Goal: Complete application form: Complete application form

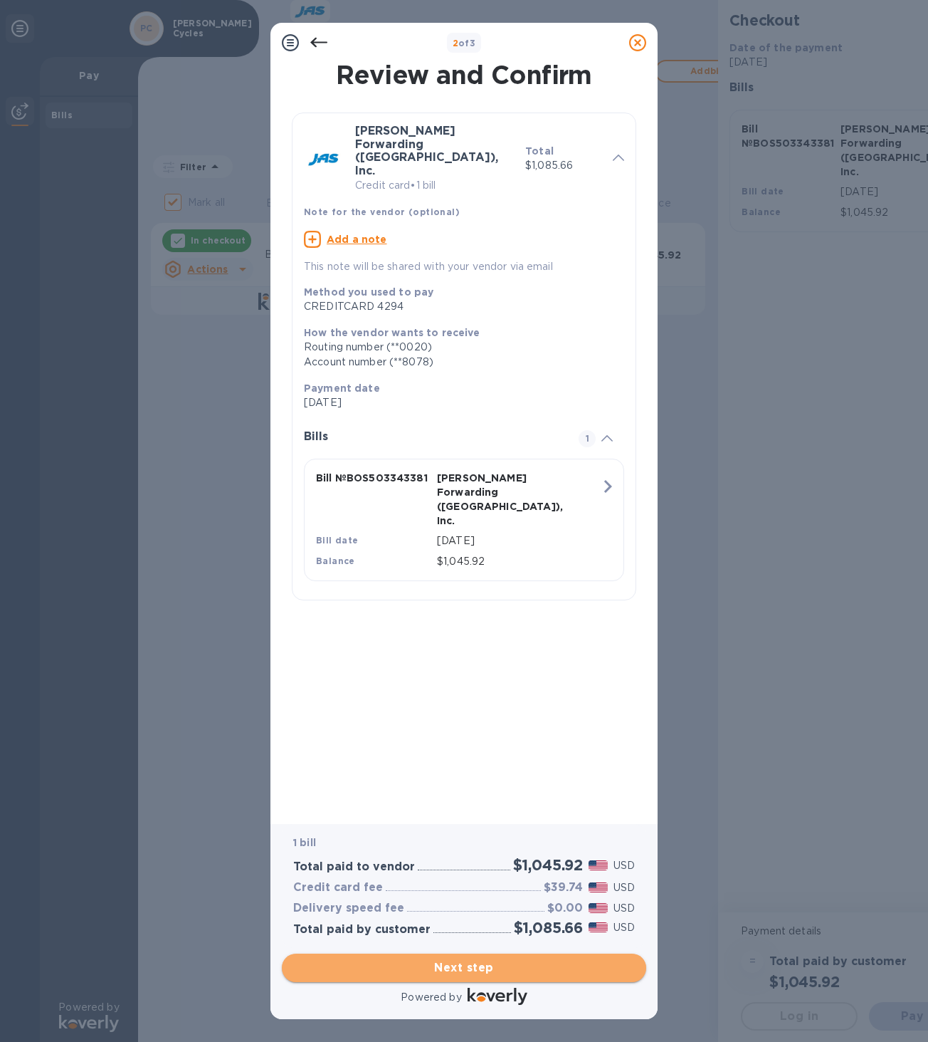
click at [477, 964] on span "Next step" at bounding box center [464, 967] width 342 height 17
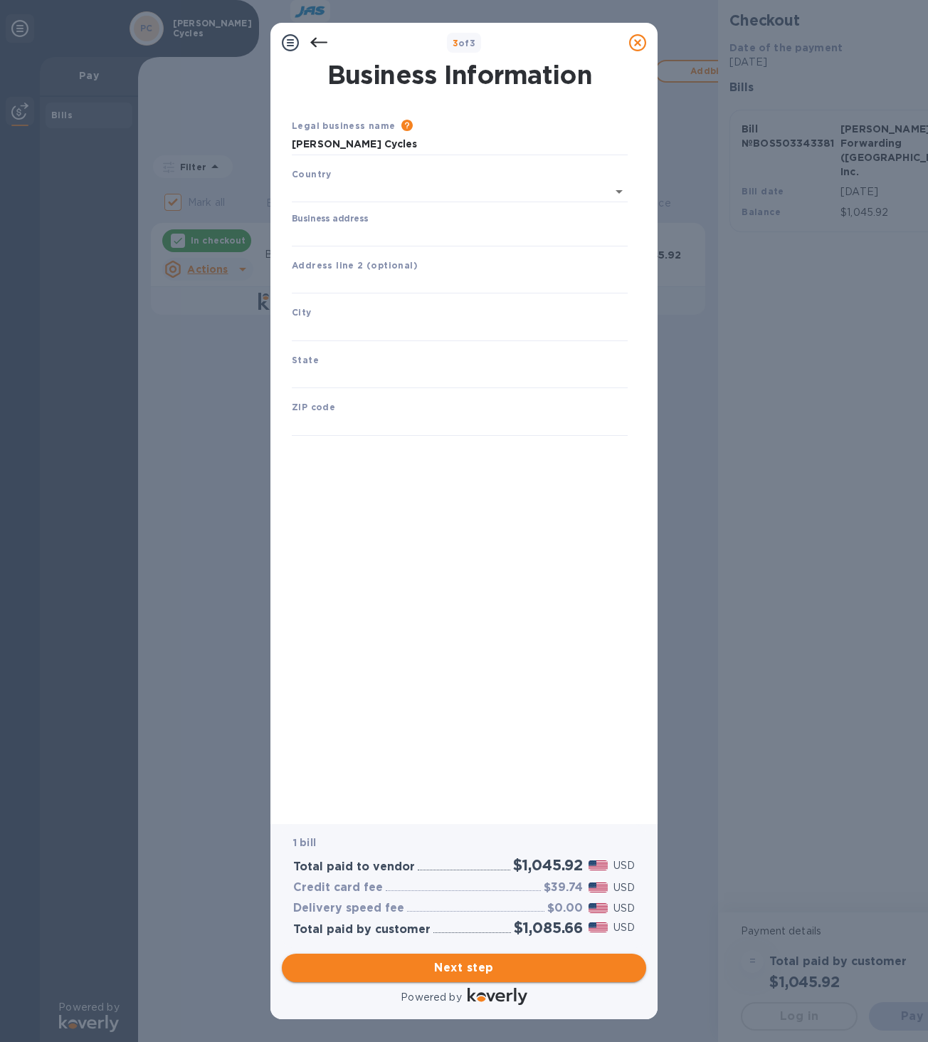
type input "[GEOGRAPHIC_DATA]"
click at [315, 232] on input "Business address" at bounding box center [460, 232] width 336 height 21
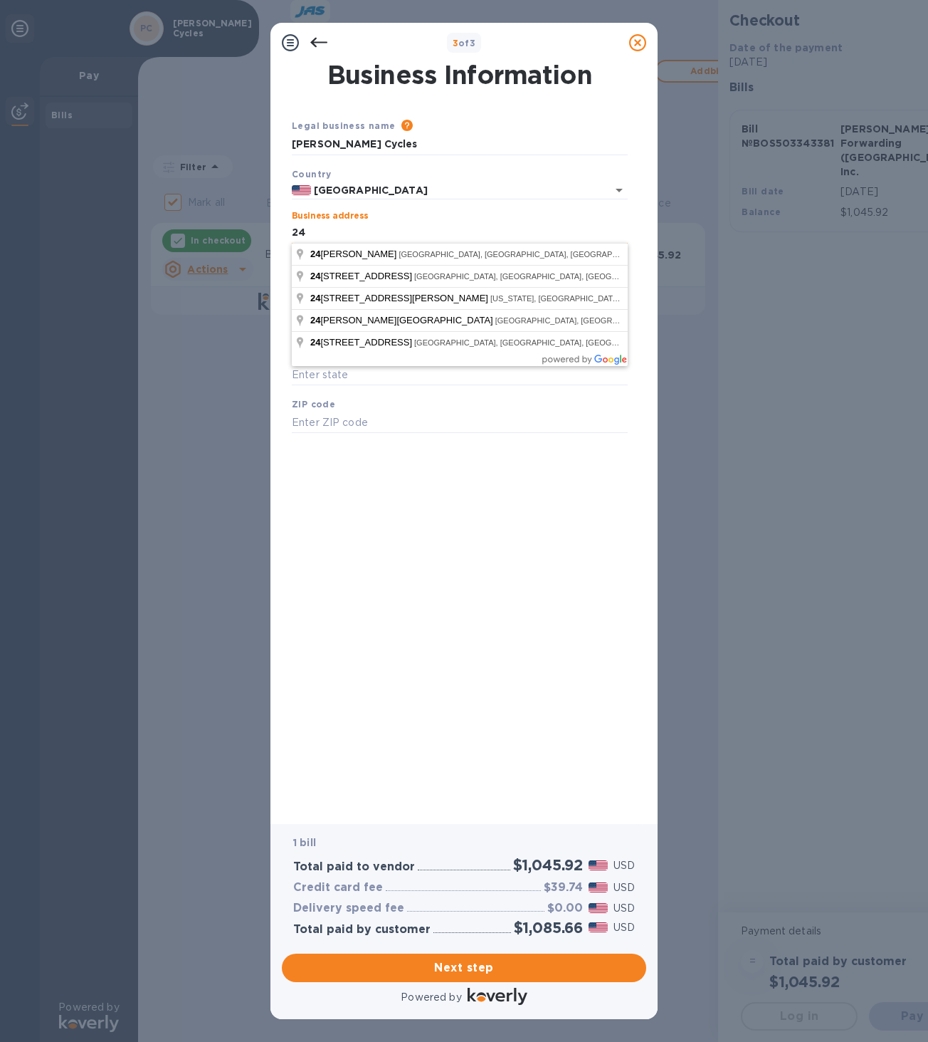
type input "2"
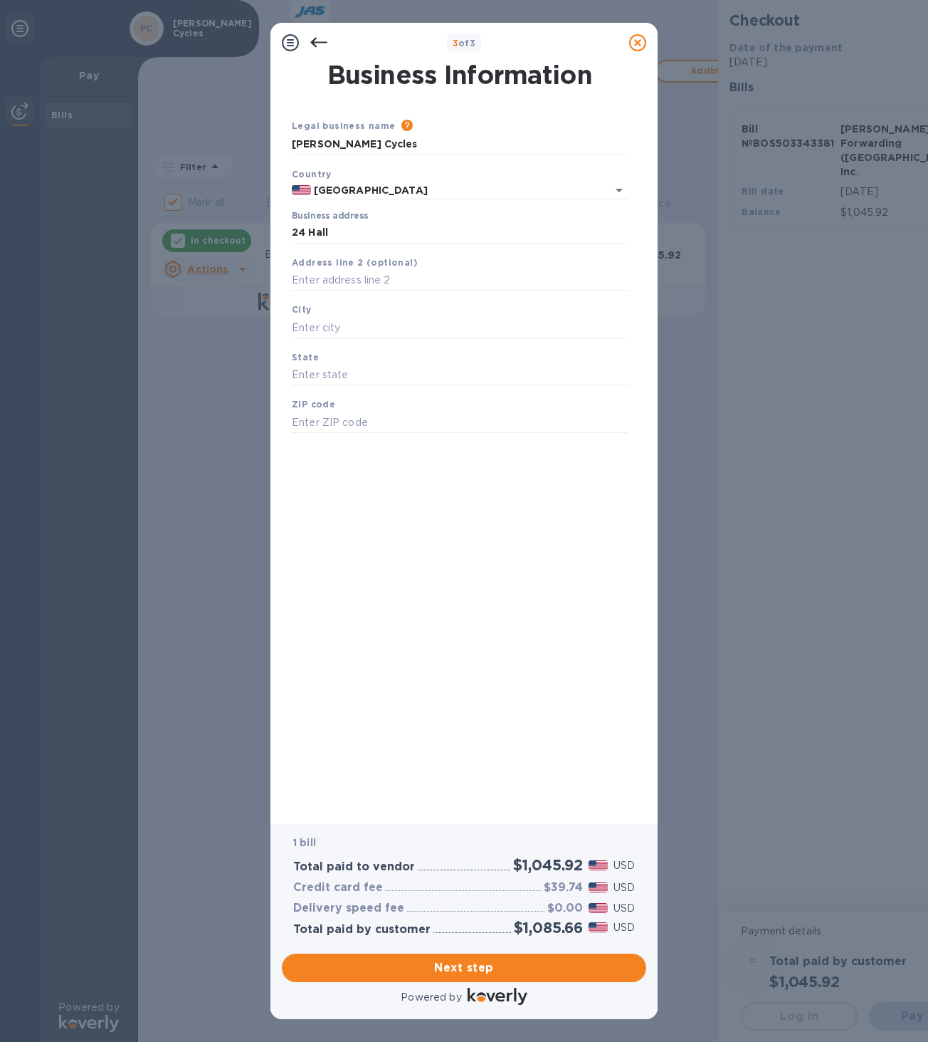
type input "[STREET_ADDRESS]"
type input "Hillsborough"
type input "NH"
type input "03244"
click at [464, 640] on div "Business Information Legal business name Please provide the legal name that app…" at bounding box center [464, 433] width 350 height 741
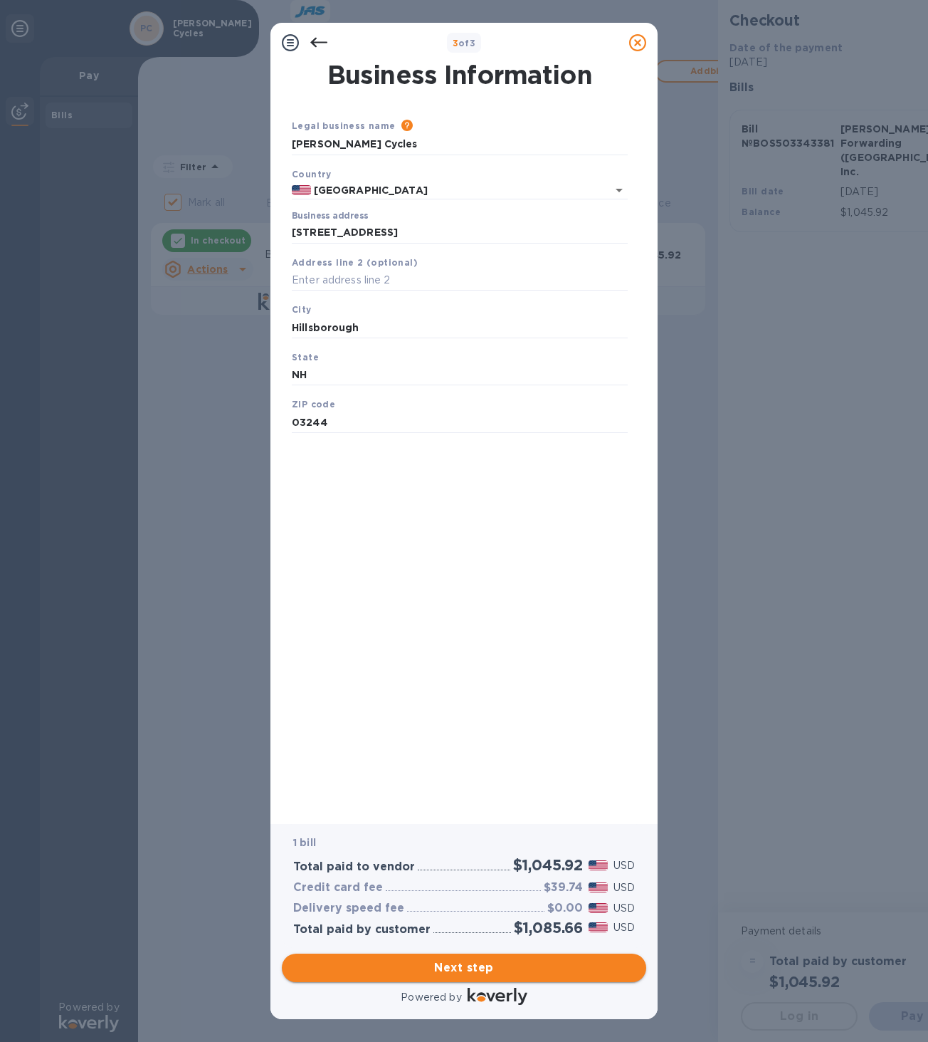
click at [474, 966] on span "Next step" at bounding box center [464, 967] width 342 height 17
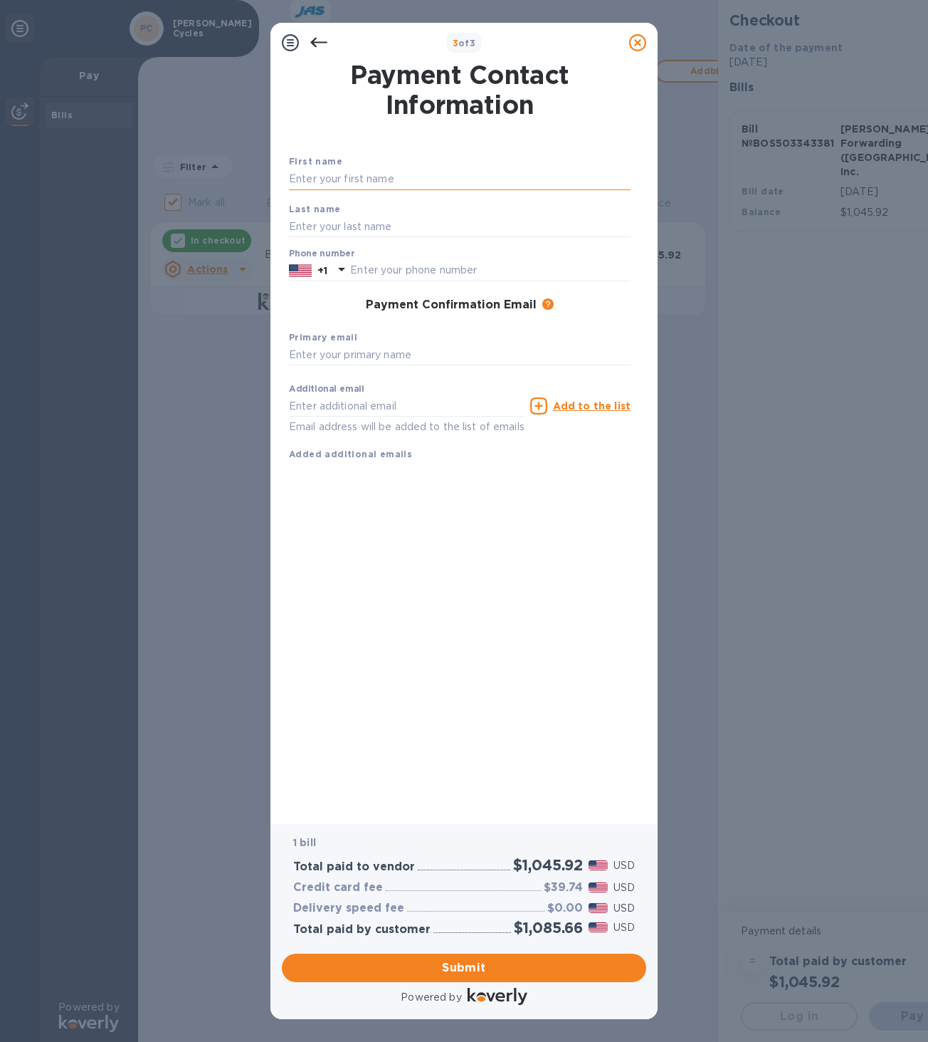
click at [327, 181] on input "text" at bounding box center [460, 179] width 342 height 21
type input "[PERSON_NAME]"
click at [308, 226] on input "text" at bounding box center [460, 226] width 342 height 21
type input "White"
click at [359, 262] on input "text" at bounding box center [490, 270] width 280 height 21
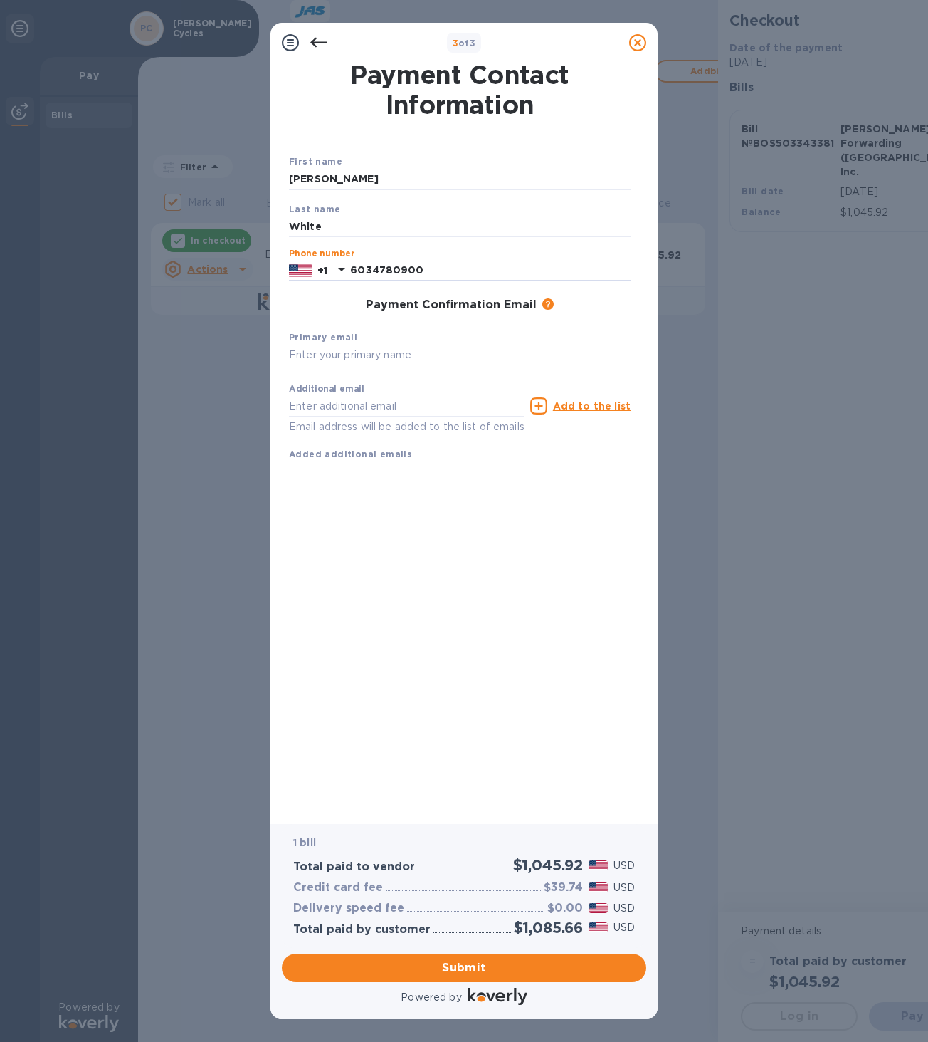
type input "6034780900"
click at [304, 299] on div "Payment Confirmation Email The added email addresses will be used to send the p…" at bounding box center [460, 305] width 342 height 14
click at [384, 355] on input "text" at bounding box center [460, 355] width 342 height 21
type input "[PERSON_NAME][EMAIL_ADDRESS][DOMAIN_NAME]"
click at [495, 591] on div "Payment Contact Information First name [PERSON_NAME] Last name White Phone numb…" at bounding box center [464, 433] width 350 height 741
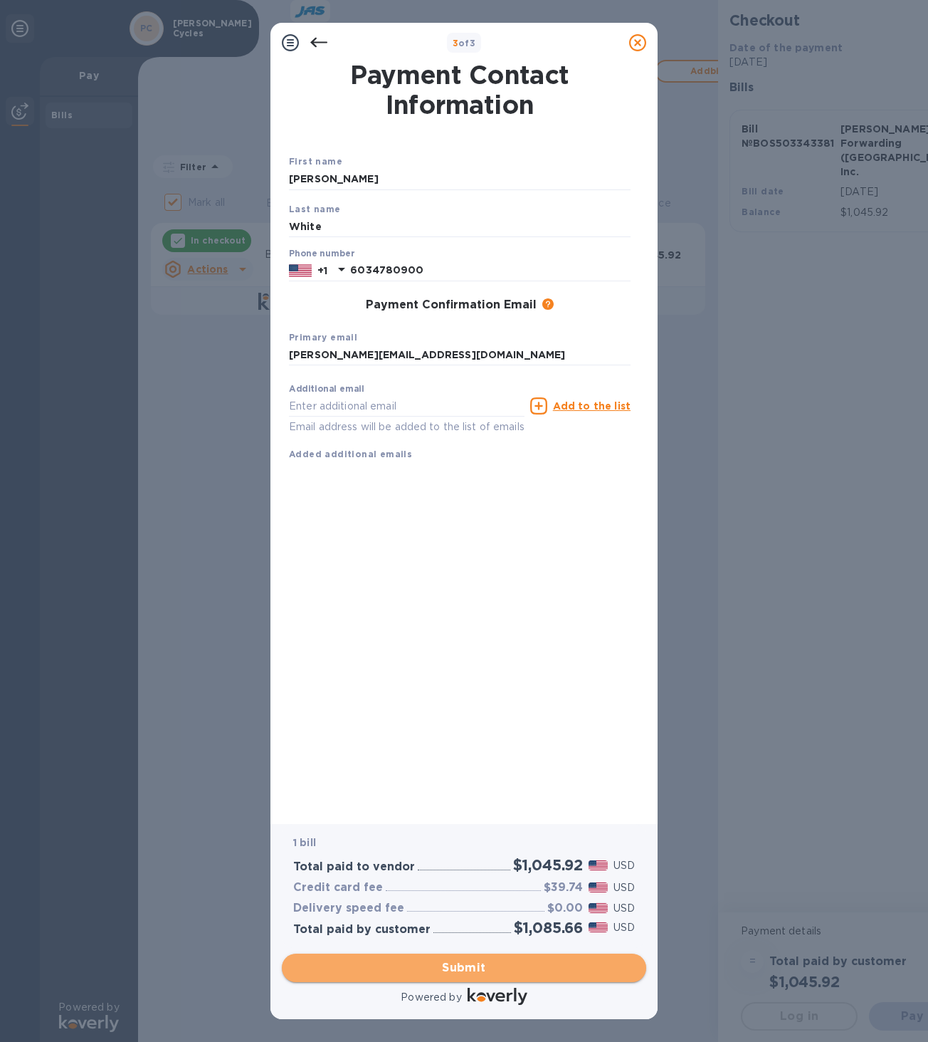
click at [473, 968] on span "Submit" at bounding box center [464, 967] width 342 height 17
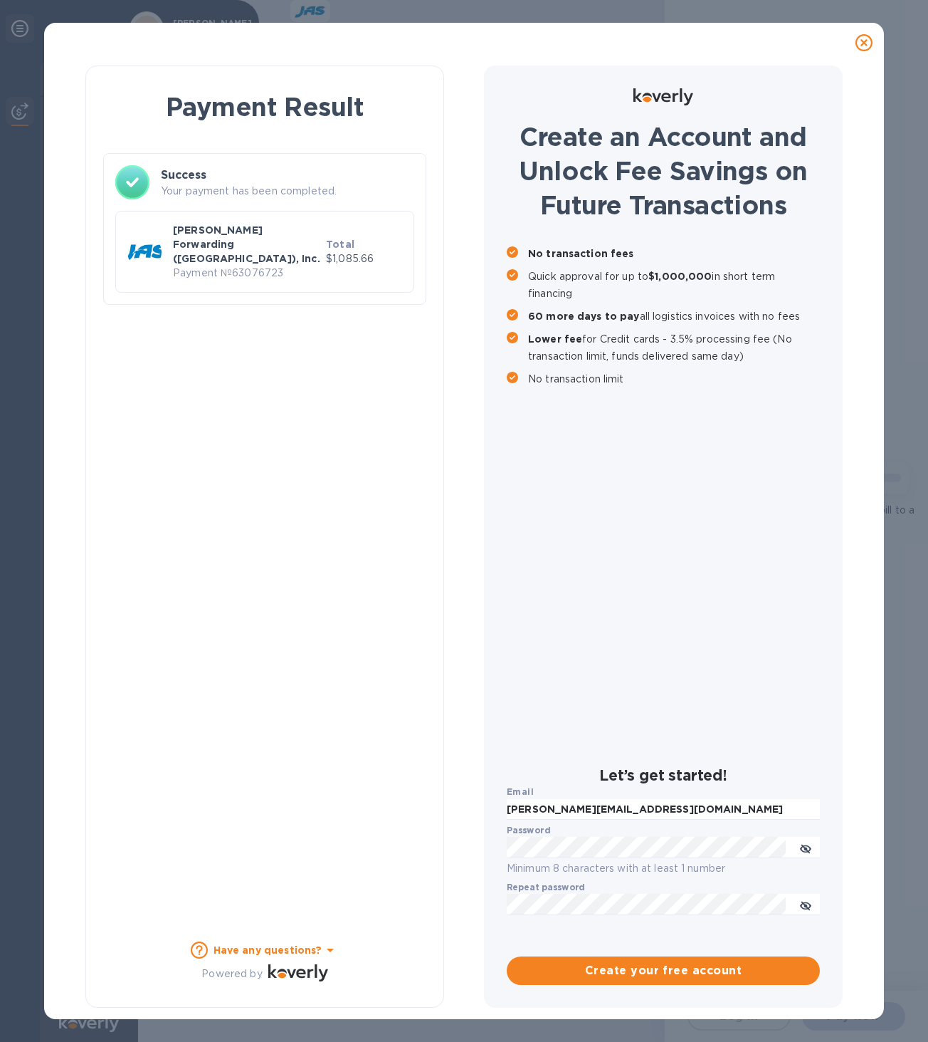
checkbox input "false"
